Goal: Task Accomplishment & Management: Manage account settings

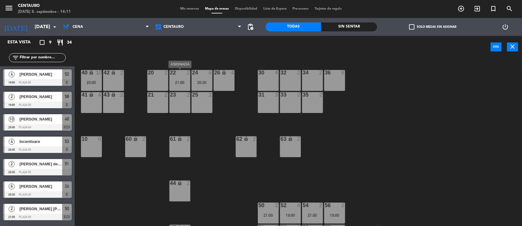
click at [182, 80] on div "21:00" at bounding box center [179, 82] width 21 height 4
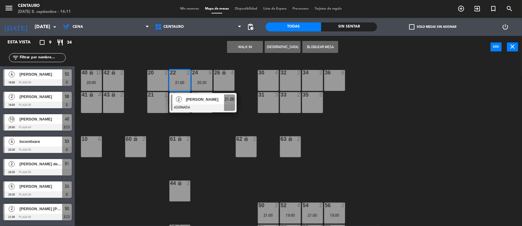
scroll to position [19, 0]
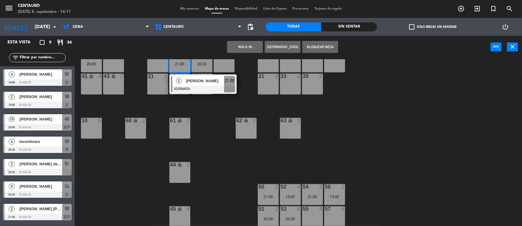
click at [314, 216] on div "55 4" at bounding box center [312, 216] width 21 height 21
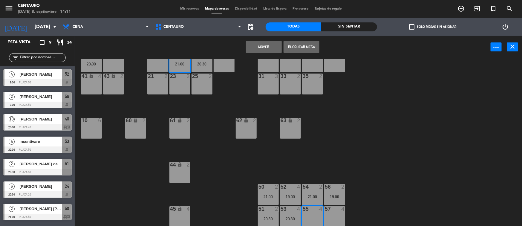
click at [261, 50] on button "Mover" at bounding box center [264, 47] width 36 height 12
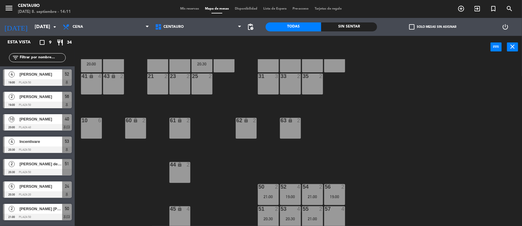
scroll to position [0, 0]
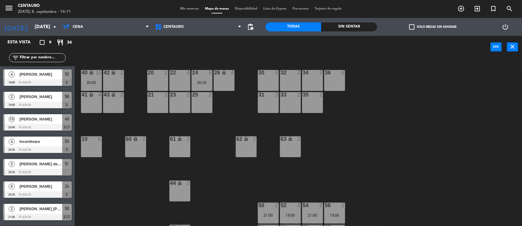
click at [186, 7] on span "Mis reservas" at bounding box center [189, 8] width 25 height 3
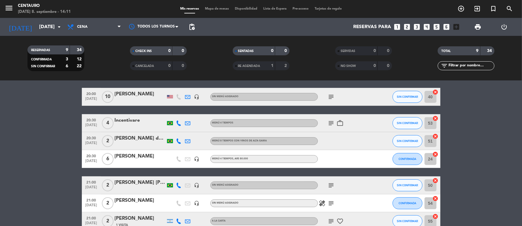
scroll to position [70, 0]
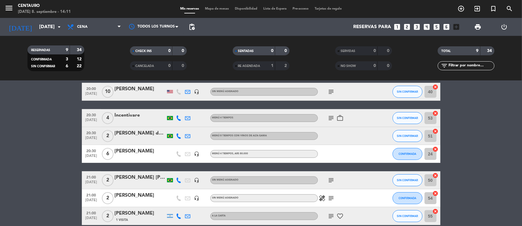
click at [124, 151] on div "[PERSON_NAME]" at bounding box center [140, 151] width 51 height 8
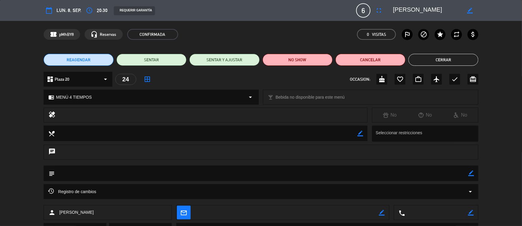
click at [468, 175] on textarea at bounding box center [262, 172] width 414 height 15
click at [471, 175] on icon "border_color" at bounding box center [471, 173] width 6 height 6
click at [417, 172] on textarea at bounding box center [262, 172] width 414 height 15
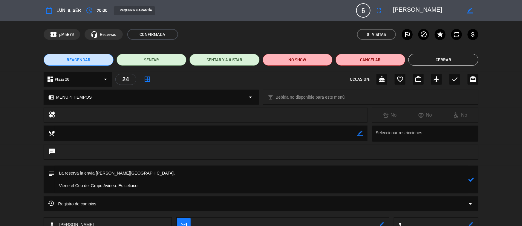
click at [333, 113] on div at bounding box center [211, 115] width 303 height 8
click at [168, 185] on textarea at bounding box center [262, 179] width 414 height 28
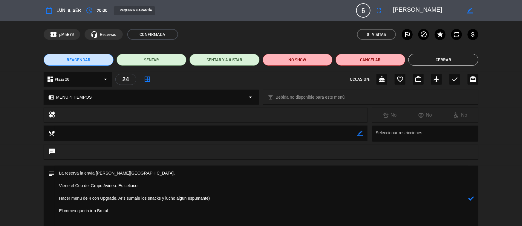
click at [57, 188] on textarea at bounding box center [262, 197] width 414 height 65
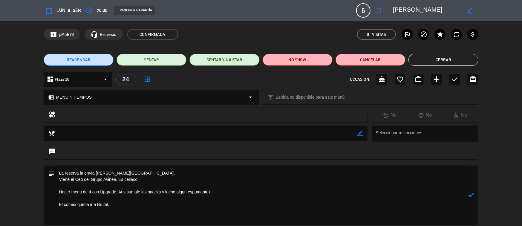
click at [58, 192] on textarea at bounding box center [262, 194] width 414 height 59
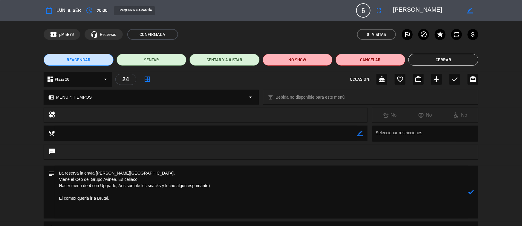
click at [60, 198] on textarea at bounding box center [262, 191] width 414 height 53
click at [114, 194] on textarea at bounding box center [262, 188] width 414 height 47
click at [471, 197] on icon at bounding box center [471, 195] width 6 height 6
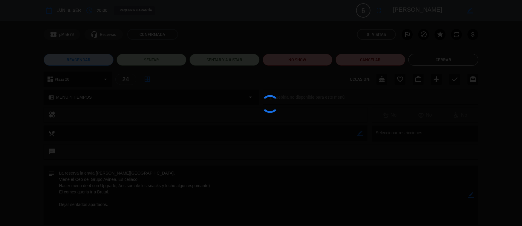
type textarea "La reserva la envía [PERSON_NAME][GEOGRAPHIC_DATA]. Viene el Ceo del Grupo Avin…"
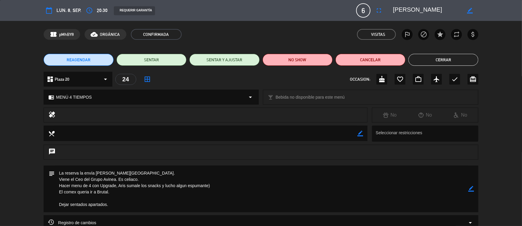
click at [448, 62] on button "Cerrar" at bounding box center [443, 60] width 70 height 12
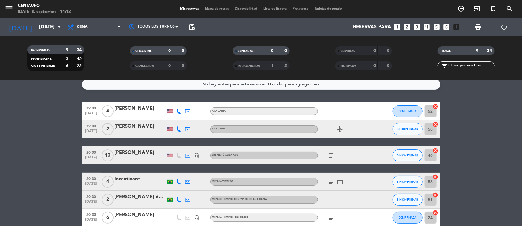
scroll to position [0, 0]
